Goal: Task Accomplishment & Management: Complete application form

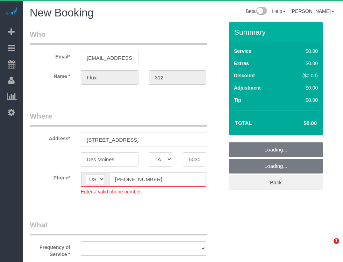
select select "IA"
drag, startPoint x: 0, startPoint y: 0, endPoint x: 213, endPoint y: 11, distance: 212.8
drag, startPoint x: 213, startPoint y: 11, endPoint x: 186, endPoint y: 8, distance: 27.0
click at [186, 8] on div "Beta Help Help Docs Take a Tour Contact Support [PERSON_NAME] My Account Change…" at bounding box center [249, 13] width 185 height 12
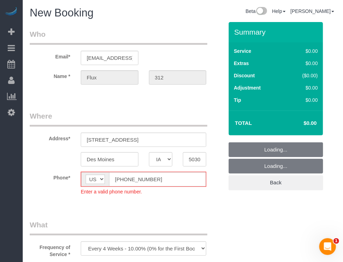
select select "object:3283"
click at [123, 177] on fieldset "Where Address* [STREET_ADDRESS] [GEOGRAPHIC_DATA] AK AL AR AZ CA CO CT DC DE [G…" at bounding box center [127, 158] width 194 height 95
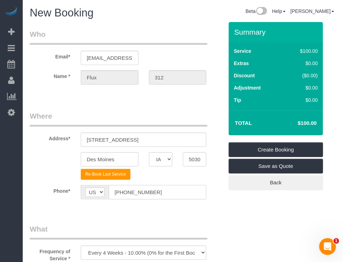
type input "[PHONE_NUMBER]"
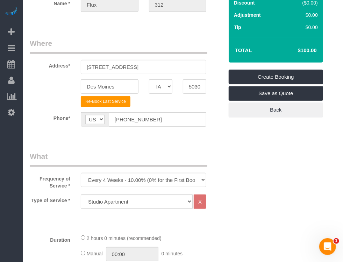
scroll to position [78, 0]
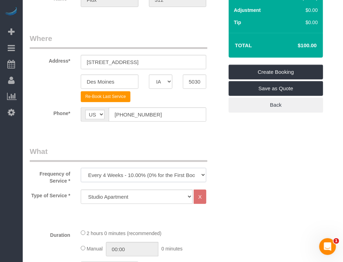
click at [128, 174] on select "Every 6 Weeks (0% for the First Booking) One Time Every 8 Weeks (0% for the Fir…" at bounding box center [143, 175] width 125 height 14
select select "object:3285"
click at [81, 168] on select "Every 6 Weeks (0% for the First Booking) One Time Every 8 Weeks (0% for the Fir…" at bounding box center [143, 175] width 125 height 14
drag, startPoint x: 166, startPoint y: 136, endPoint x: 144, endPoint y: 138, distance: 21.8
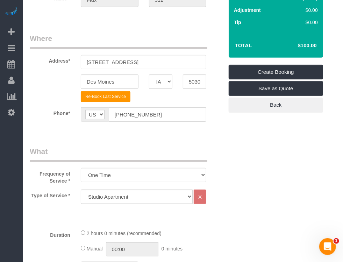
scroll to position [194, 0]
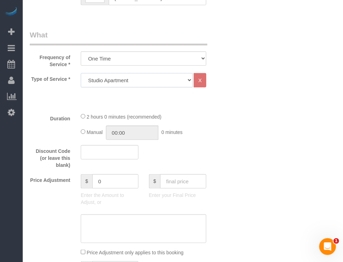
click at [169, 79] on select "Studio Apartment 1 Bedroom Home 2 Bedroom Home 3 Bedroom Home 4 Bedroom Home 5 …" at bounding box center [137, 80] width 112 height 14
select select "25"
click at [81, 73] on select "Studio Apartment 1 Bedroom Home 2 Bedroom Home 3 Bedroom Home 4 Bedroom Home 5 …" at bounding box center [137, 80] width 112 height 14
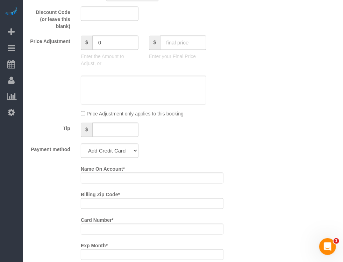
scroll to position [505, 0]
click at [187, 49] on input "text" at bounding box center [183, 43] width 46 height 14
type input "75"
click at [233, 137] on div "Who Email* [EMAIL_ADDRESS][DOMAIN_NAME] Name * Flux 312 Where Address* [STREET_…" at bounding box center [183, 130] width 306 height 1226
click at [130, 156] on select "Add Credit Card Cash Check Paypal" at bounding box center [110, 151] width 58 height 14
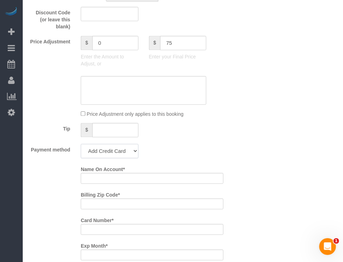
type input "-64"
select select "string:check"
click at [81, 147] on select "Add Credit Card Cash Check Paypal" at bounding box center [110, 151] width 58 height 14
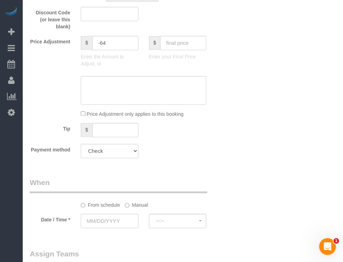
drag, startPoint x: 176, startPoint y: 168, endPoint x: 142, endPoint y: 174, distance: 34.3
click at [142, 174] on div "Who Email* [EMAIL_ADDRESS][DOMAIN_NAME] Name * Flux 312 Where Address* [STREET_…" at bounding box center [126, 33] width 204 height 1032
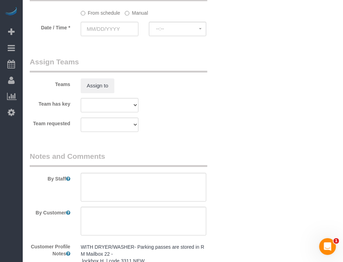
scroll to position [699, 0]
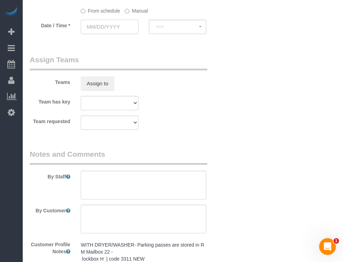
click at [113, 34] on input "text" at bounding box center [110, 27] width 58 height 14
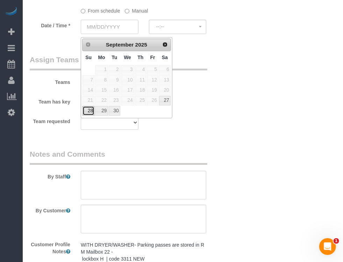
click at [88, 108] on link "28" at bounding box center [88, 110] width 12 height 9
type input "[DATE]"
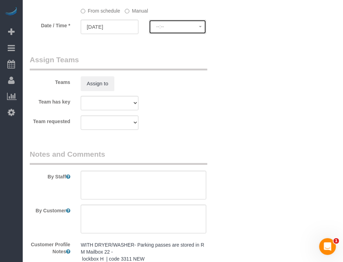
click at [191, 29] on span "--:--" at bounding box center [177, 27] width 43 height 6
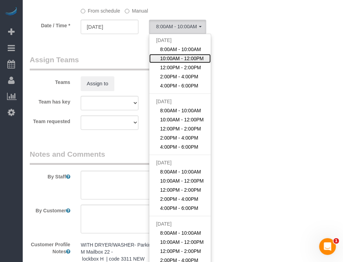
click at [185, 62] on span "10:00AM - 12:00PM" at bounding box center [182, 58] width 44 height 7
select select "spot2"
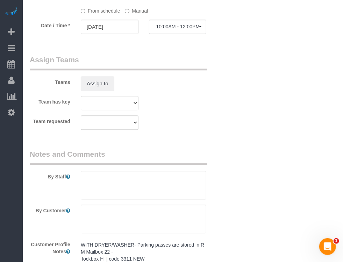
drag, startPoint x: 230, startPoint y: 73, endPoint x: 177, endPoint y: 109, distance: 65.1
click at [177, 109] on div "Team has key Alexsa [GEOGRAPHIC_DATA] Audrianna [PERSON_NAME][GEOGRAPHIC_DATA] …" at bounding box center [126, 103] width 204 height 14
click at [138, 14] on label "Manual" at bounding box center [136, 9] width 23 height 9
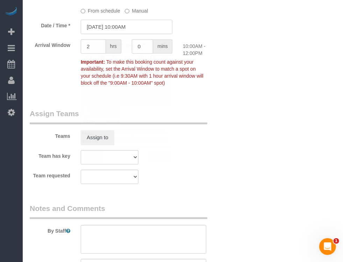
click at [135, 31] on input "[DATE] 10:00AM" at bounding box center [127, 27] width 92 height 14
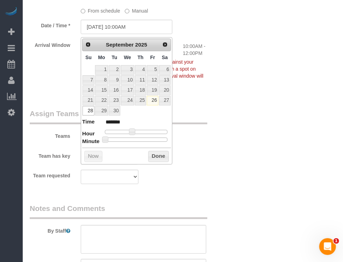
type input "[DATE] 10:30AM"
type input "*******"
click at [139, 138] on div at bounding box center [136, 139] width 63 height 4
click at [162, 160] on button "Done" at bounding box center [158, 156] width 21 height 11
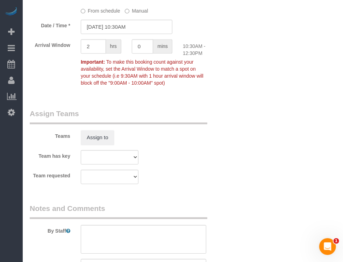
click at [193, 163] on div "Team has key Alexsa [GEOGRAPHIC_DATA] Audrianna [PERSON_NAME][GEOGRAPHIC_DATA] …" at bounding box center [126, 157] width 204 height 14
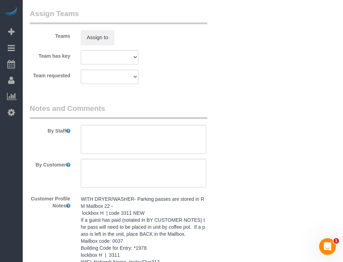
scroll to position [815, 0]
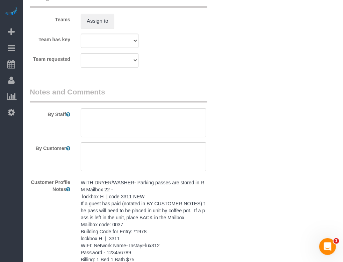
click at [176, 203] on pre "WITH DRYER/WASHER- Parking passes are stored in RM Mailbox 22 - lockbox H | cod…" at bounding box center [143, 224] width 125 height 91
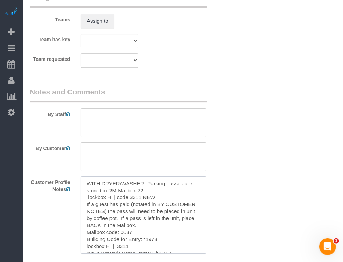
click at [174, 203] on textarea "WITH DRYER/WASHER- Parking passes are stored in RM Mailbox 22 - lockbox H | cod…" at bounding box center [143, 214] width 125 height 77
click at [159, 131] on textarea at bounding box center [143, 122] width 125 height 29
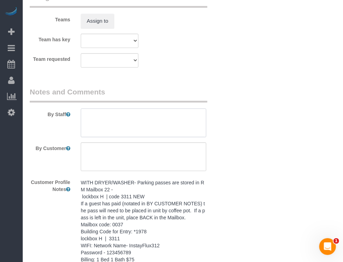
paste textarea "WITH DRYER/WASHER- Parking passes are stored in RM Mailbox 22 - lockbox H | cod…"
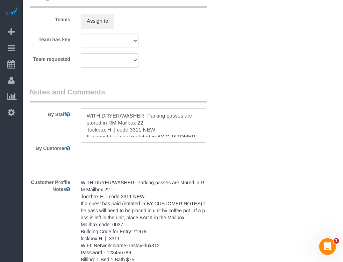
scroll to position [72, 0]
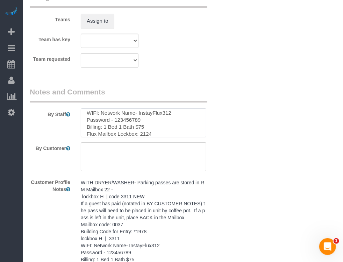
type textarea "WITH DRYER/WASHER- Parking passes are stored in RM Mailbox 22 - lockbox H | cod…"
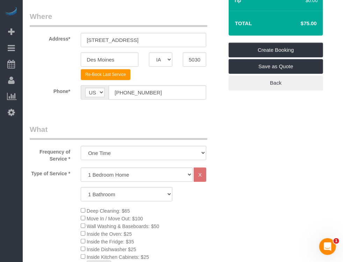
scroll to position [92, 0]
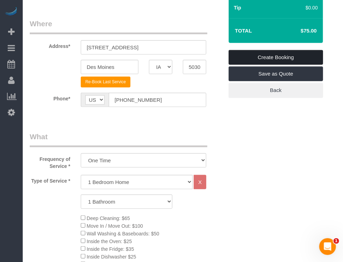
click at [293, 58] on link "Create Booking" at bounding box center [276, 57] width 94 height 15
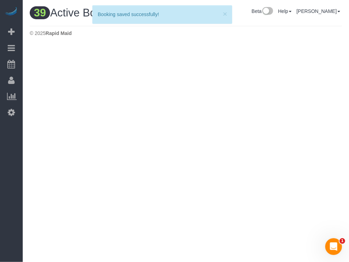
click at [4, 160] on div "Beta Add Booking Bookings Active Bookings Cancelled Bookings Quote Inquiries Do…" at bounding box center [11, 131] width 23 height 262
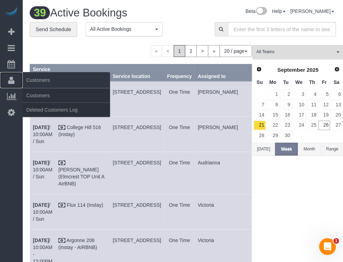
click at [5, 75] on link "Customers" at bounding box center [11, 80] width 23 height 16
click at [39, 90] on link "Customers" at bounding box center [66, 95] width 87 height 14
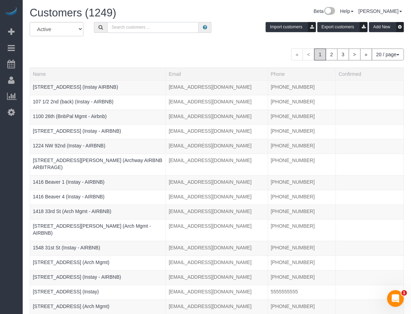
click at [168, 31] on input "text" at bounding box center [153, 27] width 92 height 11
paste input "2510 High"
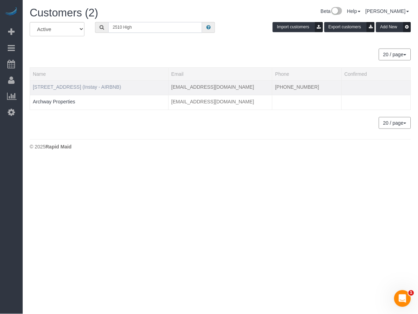
type input "2510 High"
click at [65, 84] on link "[STREET_ADDRESS] (Instay - AIRBNB)" at bounding box center [77, 87] width 88 height 6
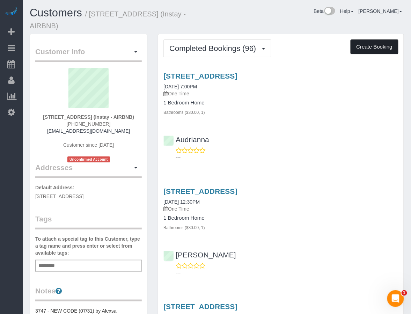
click at [343, 39] on button "Create Booking" at bounding box center [375, 46] width 48 height 15
select select "IA"
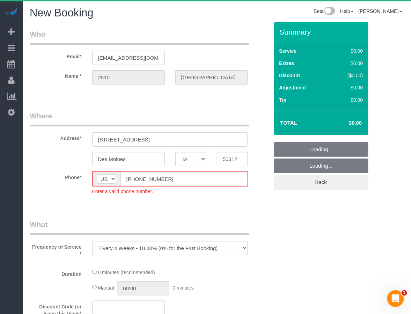
select select "object:5476"
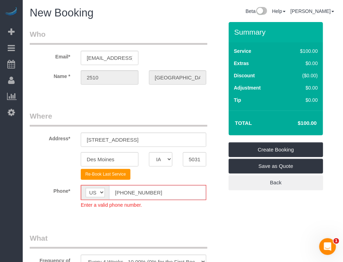
click at [125, 188] on input "[PHONE_NUMBER]" at bounding box center [157, 192] width 97 height 14
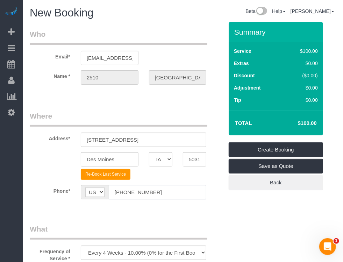
type input "[PHONE_NUMBER]"
drag, startPoint x: 216, startPoint y: 211, endPoint x: 187, endPoint y: 209, distance: 29.1
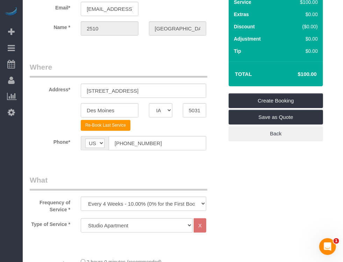
scroll to position [116, 0]
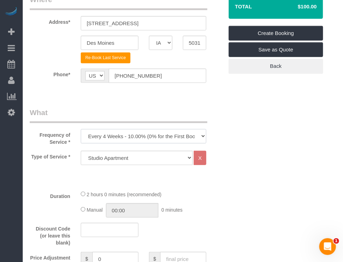
click at [182, 138] on select "Every 6 Weeks (0% for the First Booking) One Time Every 8 Weeks (0% for the Fir…" at bounding box center [143, 136] width 125 height 14
select select "object:5478"
click at [81, 129] on select "Every 6 Weeks (0% for the First Booking) One Time Every 8 Weeks (0% for the Fir…" at bounding box center [143, 136] width 125 height 14
drag, startPoint x: 268, startPoint y: 167, endPoint x: 172, endPoint y: 157, distance: 96.6
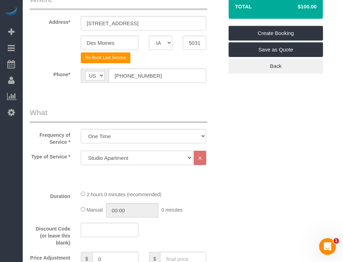
click at [171, 157] on select "Studio Apartment 1 Bedroom Home 2 Bedroom Home 3 Bedroom Home 4 Bedroom Home 5 …" at bounding box center [137, 158] width 112 height 14
select select "18"
click at [81, 151] on select "Studio Apartment 1 Bedroom Home 2 Bedroom Home 3 Bedroom Home 4 Bedroom Home 5 …" at bounding box center [137, 158] width 112 height 14
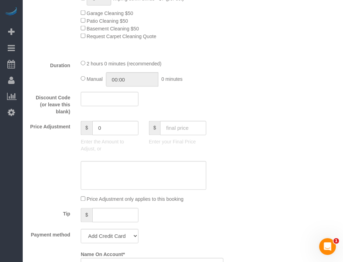
scroll to position [505, 0]
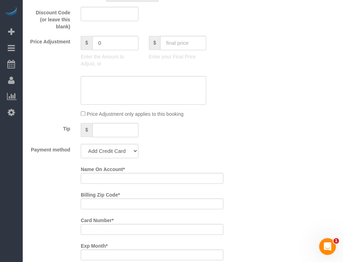
click at [185, 52] on div at bounding box center [178, 50] width 58 height 1
click at [185, 50] on input "text" at bounding box center [183, 43] width 46 height 14
type input "80"
click at [215, 57] on div "Price Adjustment $ 0 Enter the Amount to Adjust, or $ 80 Enter your Final Price" at bounding box center [126, 53] width 204 height 35
click at [112, 158] on select "Add Credit Card Cash Check Paypal" at bounding box center [110, 151] width 58 height 14
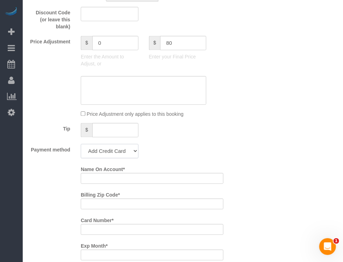
type input "-79"
select select "string:check"
click at [81, 147] on select "Add Credit Card Cash Check Paypal" at bounding box center [110, 151] width 58 height 14
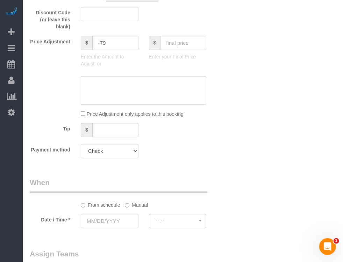
drag, startPoint x: 179, startPoint y: 177, endPoint x: 124, endPoint y: 209, distance: 63.4
click at [142, 183] on legend "When" at bounding box center [119, 186] width 178 height 16
click at [120, 219] on input "text" at bounding box center [110, 221] width 58 height 14
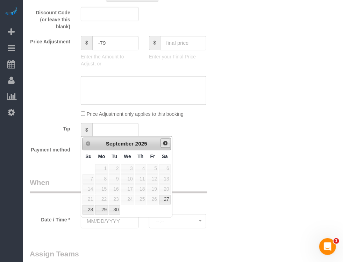
click at [163, 142] on span "Next" at bounding box center [166, 144] width 6 height 6
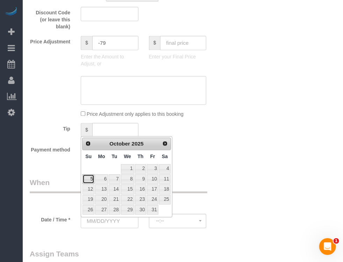
click at [89, 179] on link "5" at bounding box center [88, 178] width 12 height 9
type input "[DATE]"
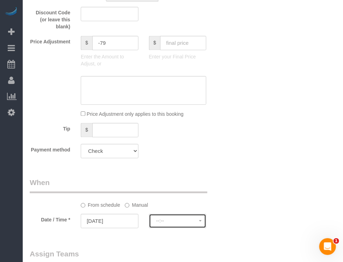
click at [175, 219] on button "--:--" at bounding box center [178, 221] width 58 height 14
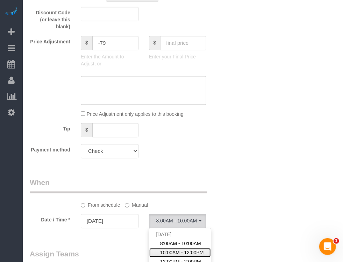
click at [175, 252] on link "10:00AM - 12:00PM" at bounding box center [180, 252] width 62 height 9
select select "spot27"
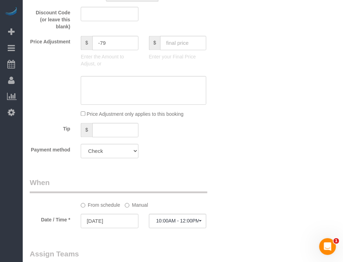
click at [217, 211] on sui-booking-spot "From schedule Manual Date / Time * [DATE] 10:00AM - 12:00PM [DATE] 8:00AM - 10:…" at bounding box center [127, 204] width 194 height 52
drag, startPoint x: 217, startPoint y: 208, endPoint x: 182, endPoint y: 197, distance: 37.0
click at [182, 197] on div "From schedule Manual" at bounding box center [126, 193] width 204 height 31
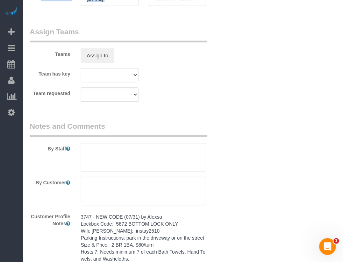
scroll to position [738, 0]
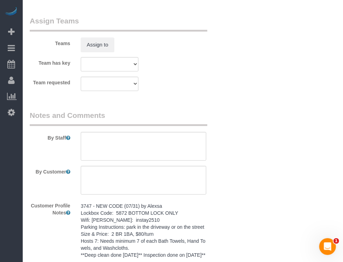
click at [152, 242] on pre "3747 - NEW CODE (07/31) by Alexsa Lockbox Code: 5872 BOTTOM LOCK ONLY Wifi: [PE…" at bounding box center [143, 244] width 125 height 84
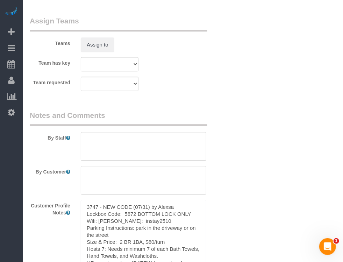
click at [154, 239] on textarea "3747 - NEW CODE (07/31) by Alexsa Lockbox Code: 5872 BOTTOM LOCK ONLY Wifi: [PE…" at bounding box center [143, 238] width 125 height 77
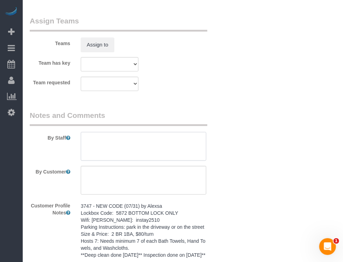
click at [158, 159] on textarea at bounding box center [143, 146] width 125 height 29
click at [157, 153] on textarea at bounding box center [143, 146] width 125 height 29
paste textarea "3747 - NEW CODE (07/31) by Alexsa Lockbox Code: 5872 BOTTOM LOCK ONLY Wifi: [PE…"
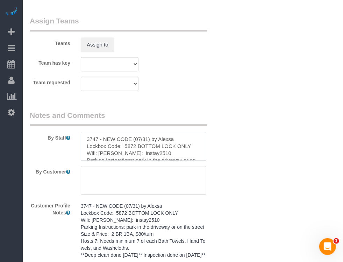
scroll to position [79, 0]
type textarea "3747 - NEW CODE (07/31) by Alexsa Lockbox Code: 5872 BOTTOM LOCK ONLY Wifi: [PE…"
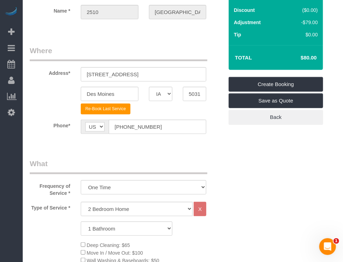
scroll to position [0, 0]
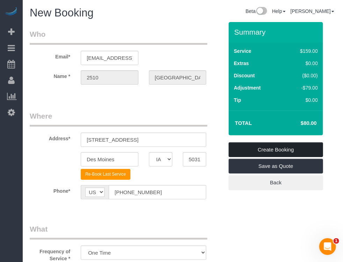
click at [287, 144] on link "Create Booking" at bounding box center [276, 149] width 94 height 15
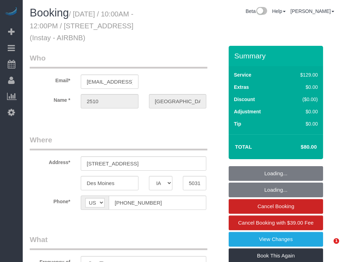
select select "IA"
select select "spot1"
select select "object:748"
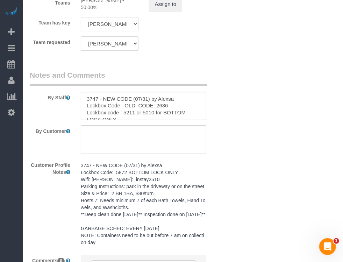
scroll to position [791, 0]
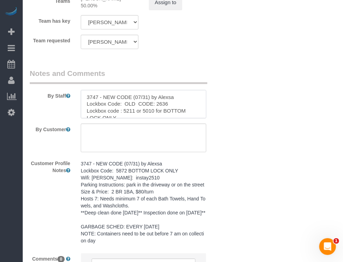
click at [86, 97] on textarea at bounding box center [143, 104] width 125 height 29
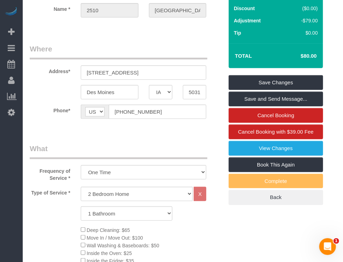
scroll to position [87, 0]
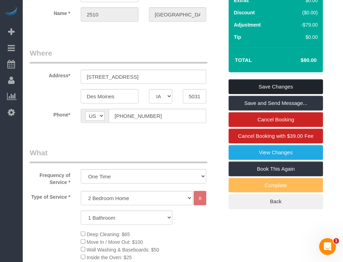
type textarea "**same day turnover** 3747 - NEW CODE (07/31) by Alexsa Lockbox Code: OLD CODE:…"
click at [285, 87] on link "Save Changes" at bounding box center [276, 86] width 94 height 15
